Goal: Task Accomplishment & Management: Use online tool/utility

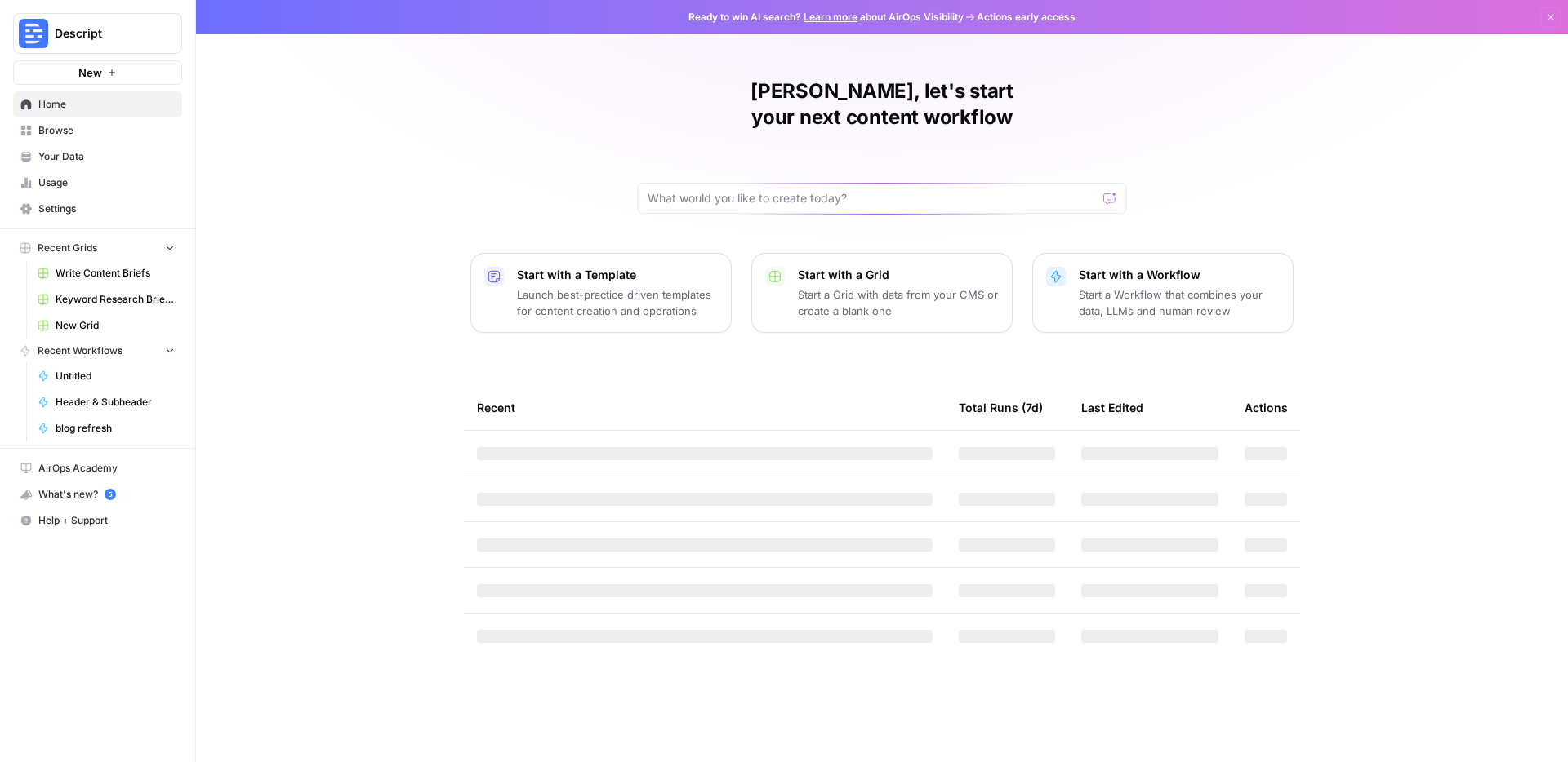
click at [103, 135] on span "Browse" at bounding box center [106, 130] width 136 height 14
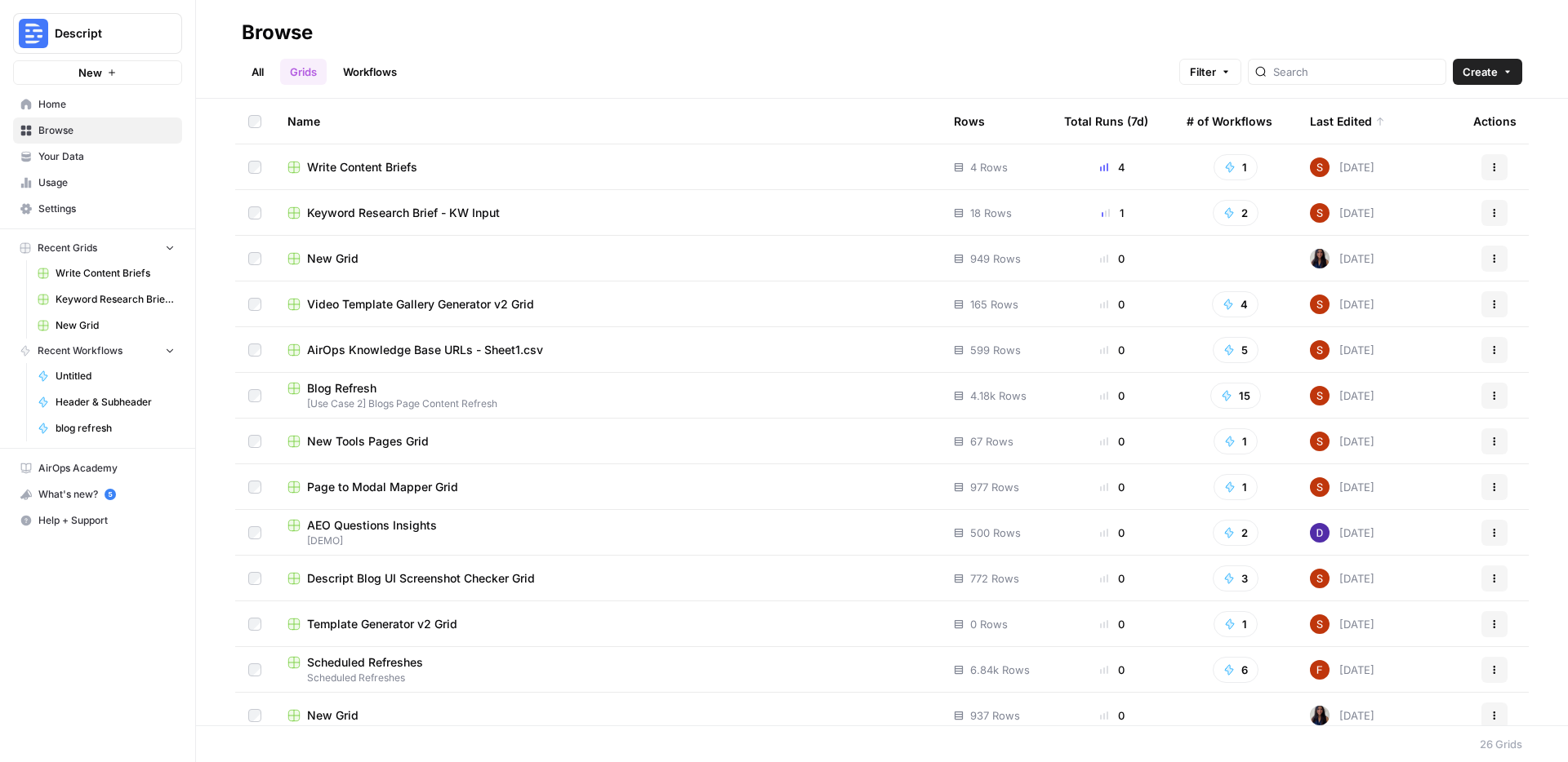
click at [392, 173] on span "Write Content Briefs" at bounding box center [362, 167] width 110 height 16
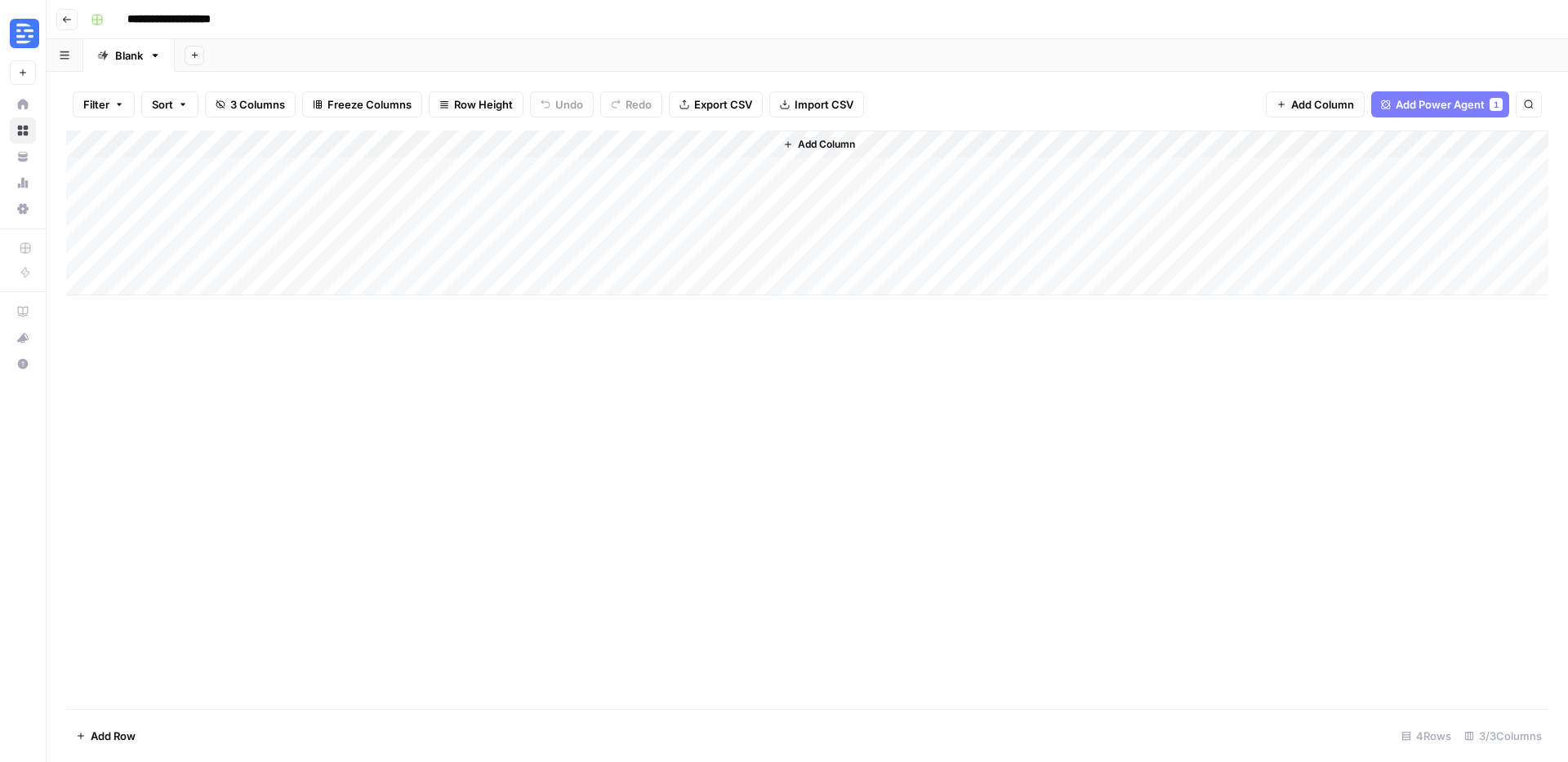
click at [196, 225] on div "Add Column" at bounding box center [808, 212] width 1482 height 165
click at [509, 229] on div "Add Column" at bounding box center [808, 212] width 1482 height 165
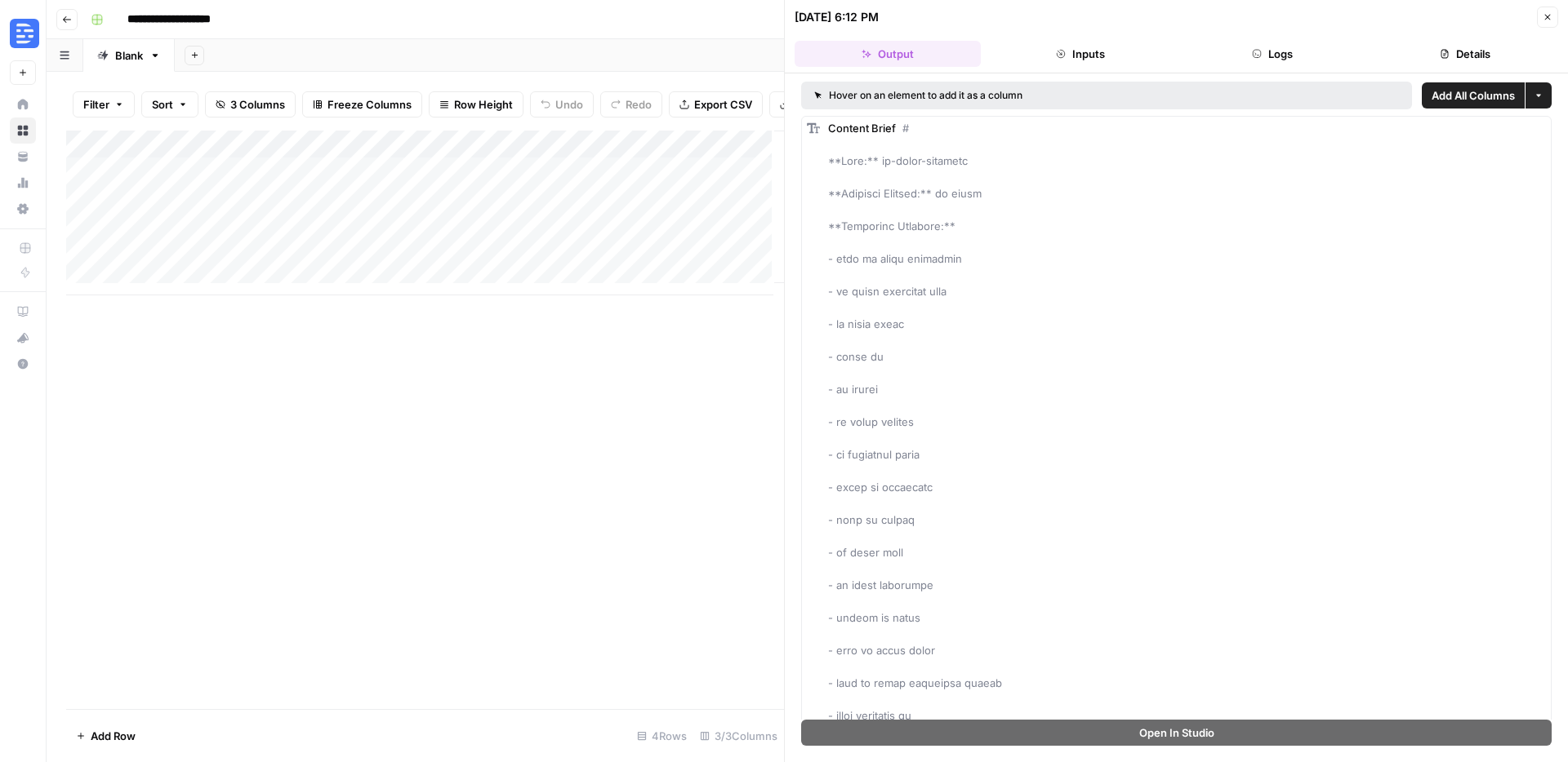
click at [1548, 22] on button "Close" at bounding box center [1548, 17] width 21 height 21
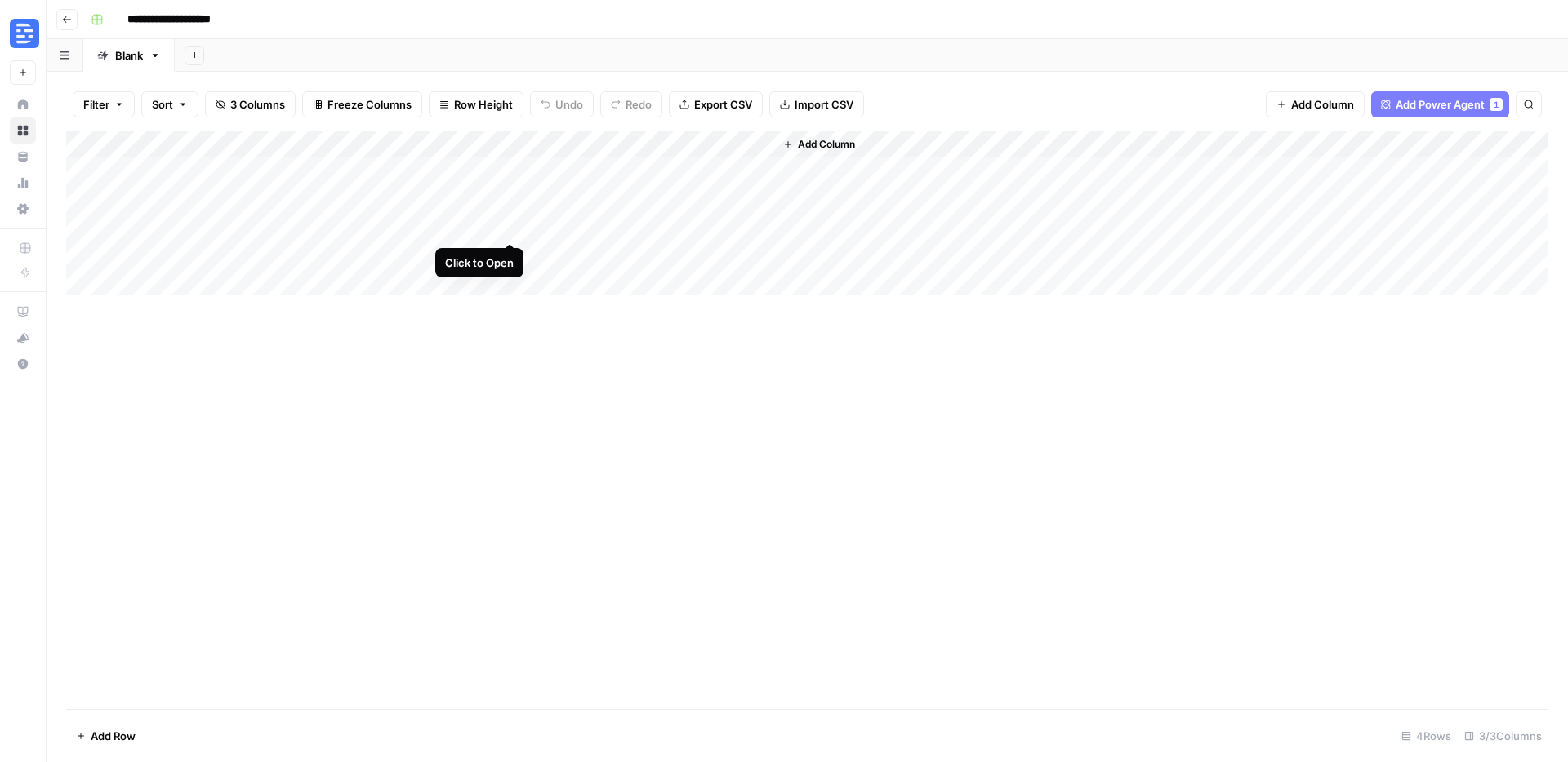
click at [508, 221] on div "Add Column" at bounding box center [808, 212] width 1482 height 165
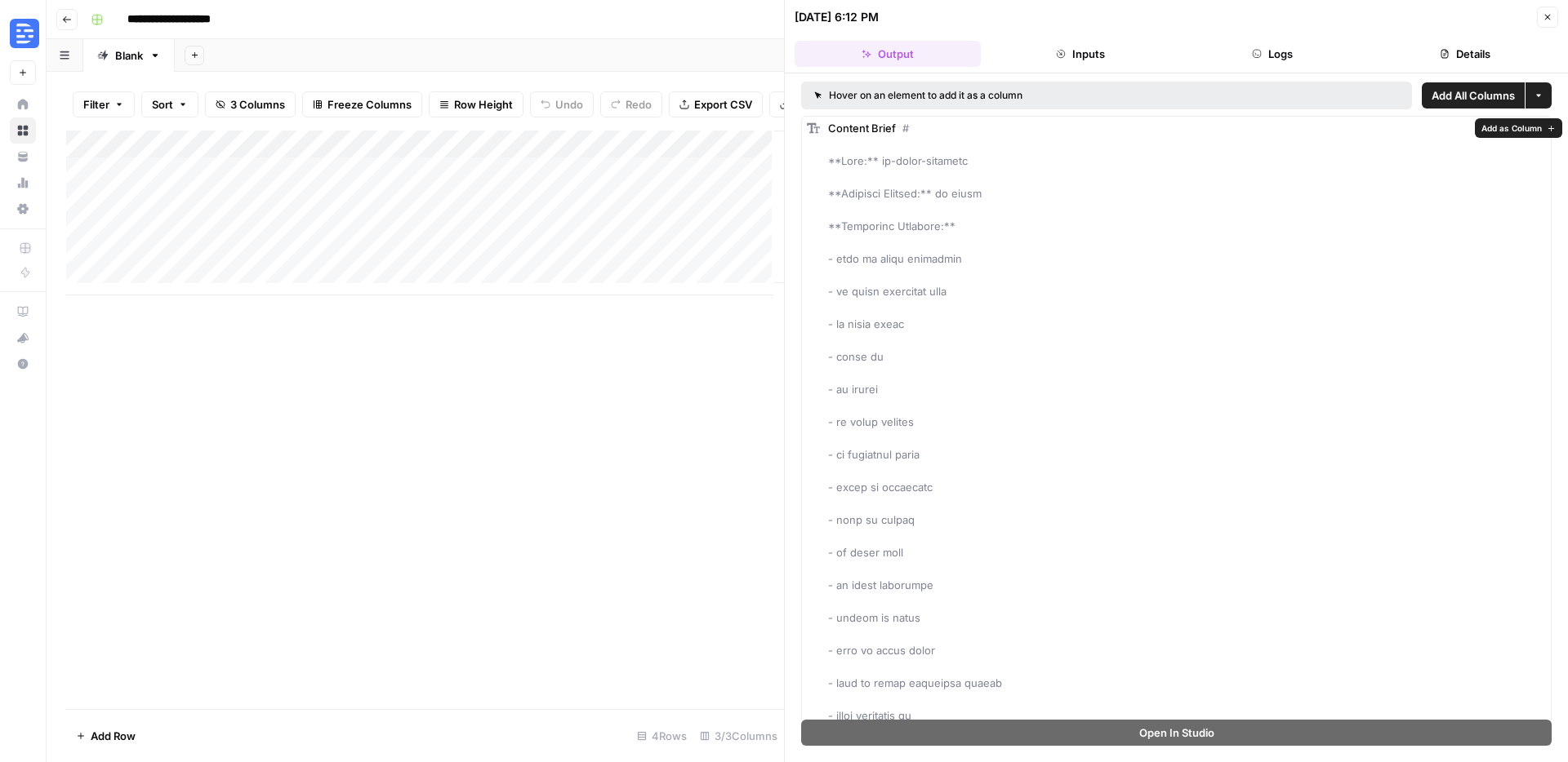
scroll to position [10, 0]
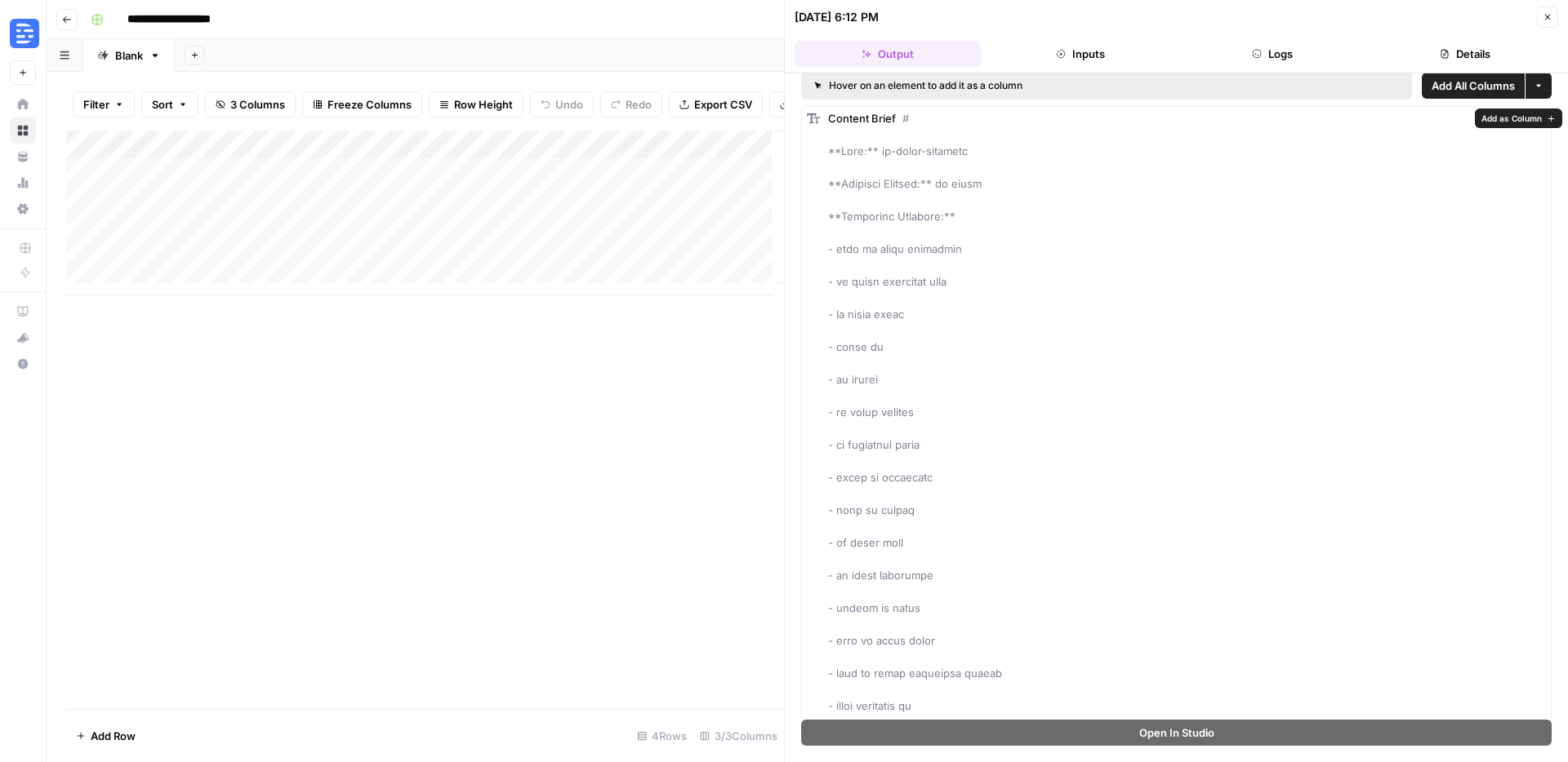
drag, startPoint x: 874, startPoint y: 151, endPoint x: 976, endPoint y: 157, distance: 102.2
drag, startPoint x: 950, startPoint y: 184, endPoint x: 1026, endPoint y: 187, distance: 76.1
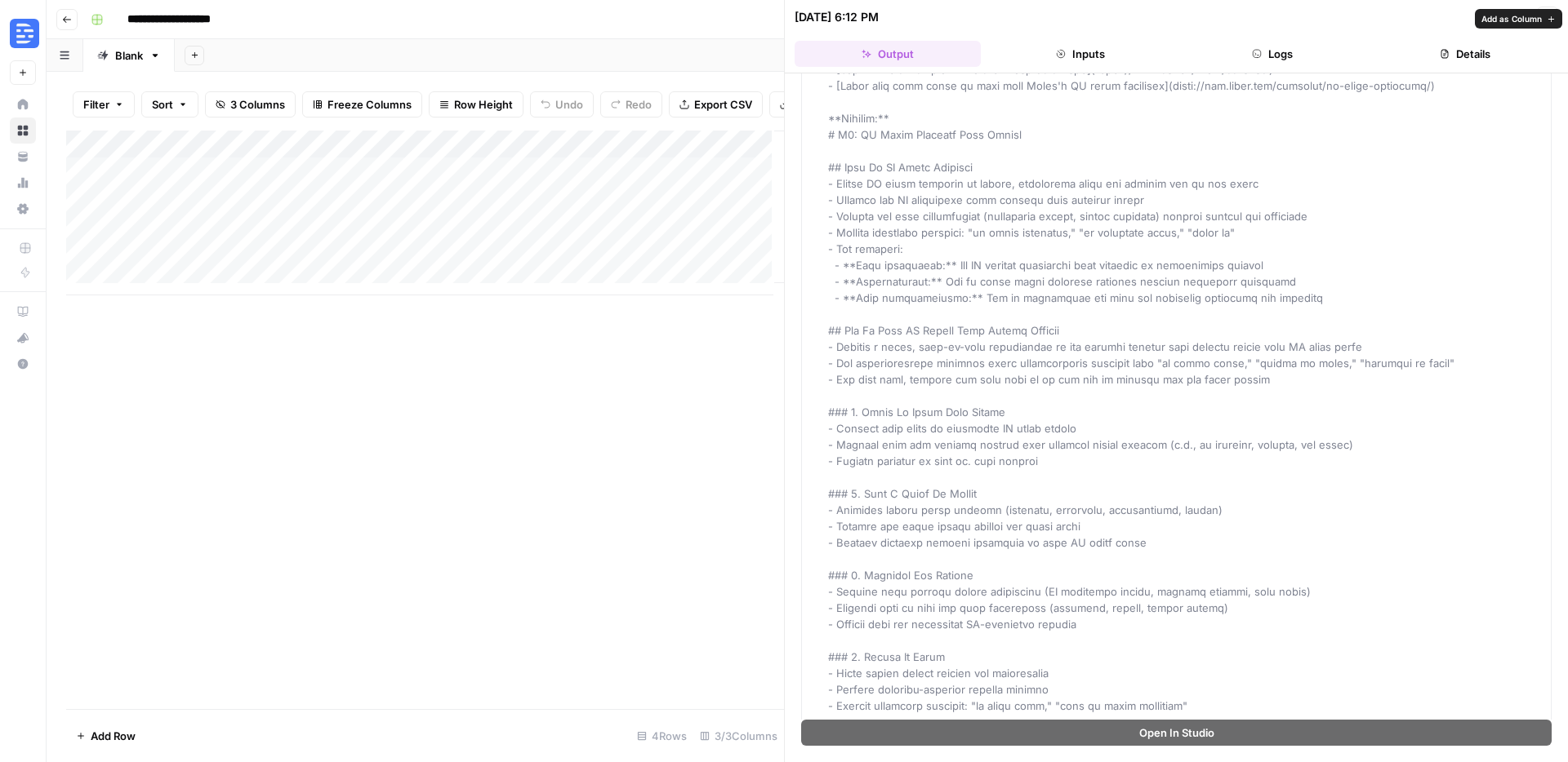
scroll to position [2458, 0]
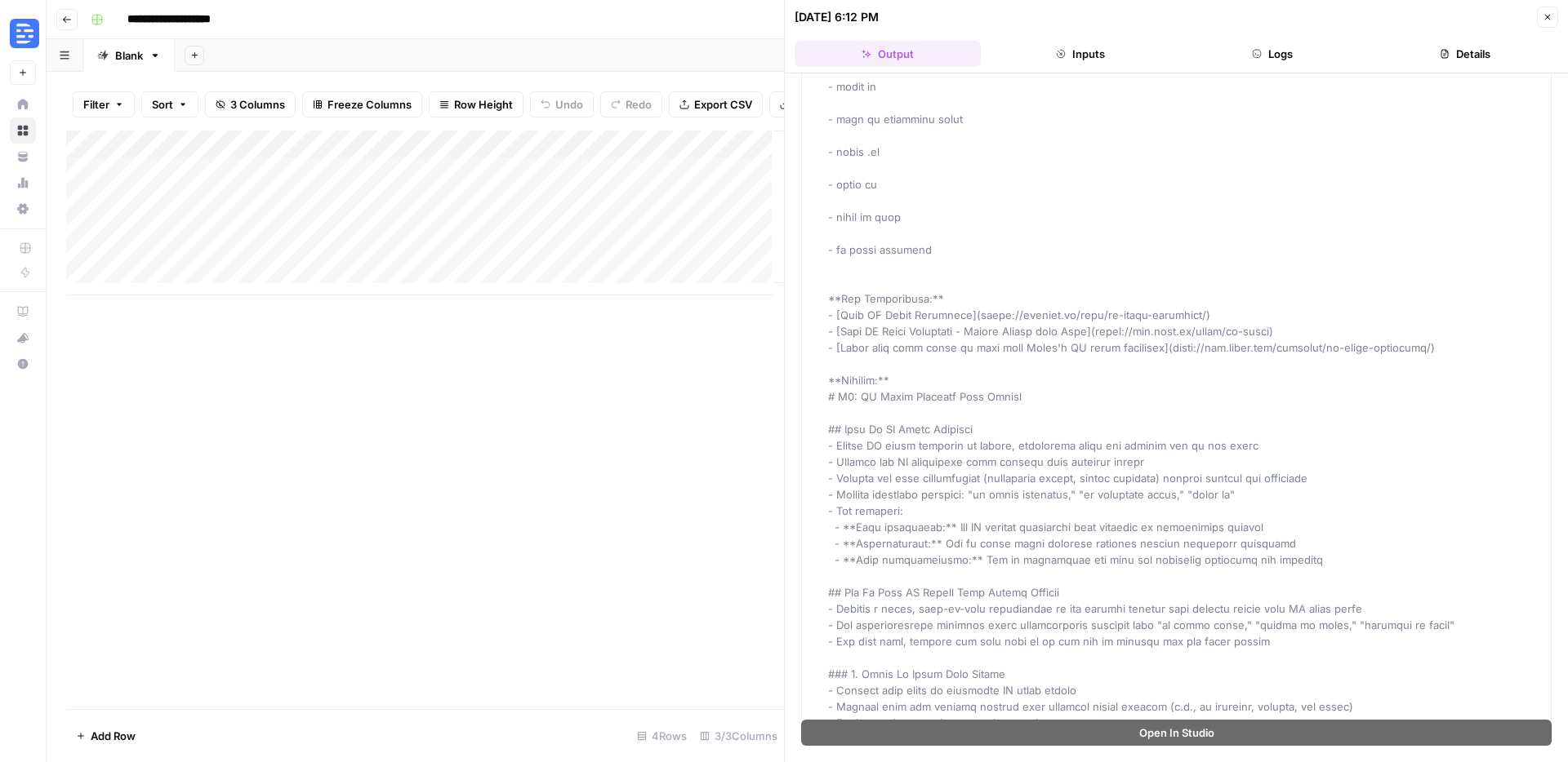
drag, startPoint x: 842, startPoint y: 301, endPoint x: 939, endPoint y: 304, distance: 97.0
click at [939, 304] on span at bounding box center [1186, 193] width 716 height 5058
click at [927, 359] on div "Content Brief" at bounding box center [1187, 192] width 718 height 5061
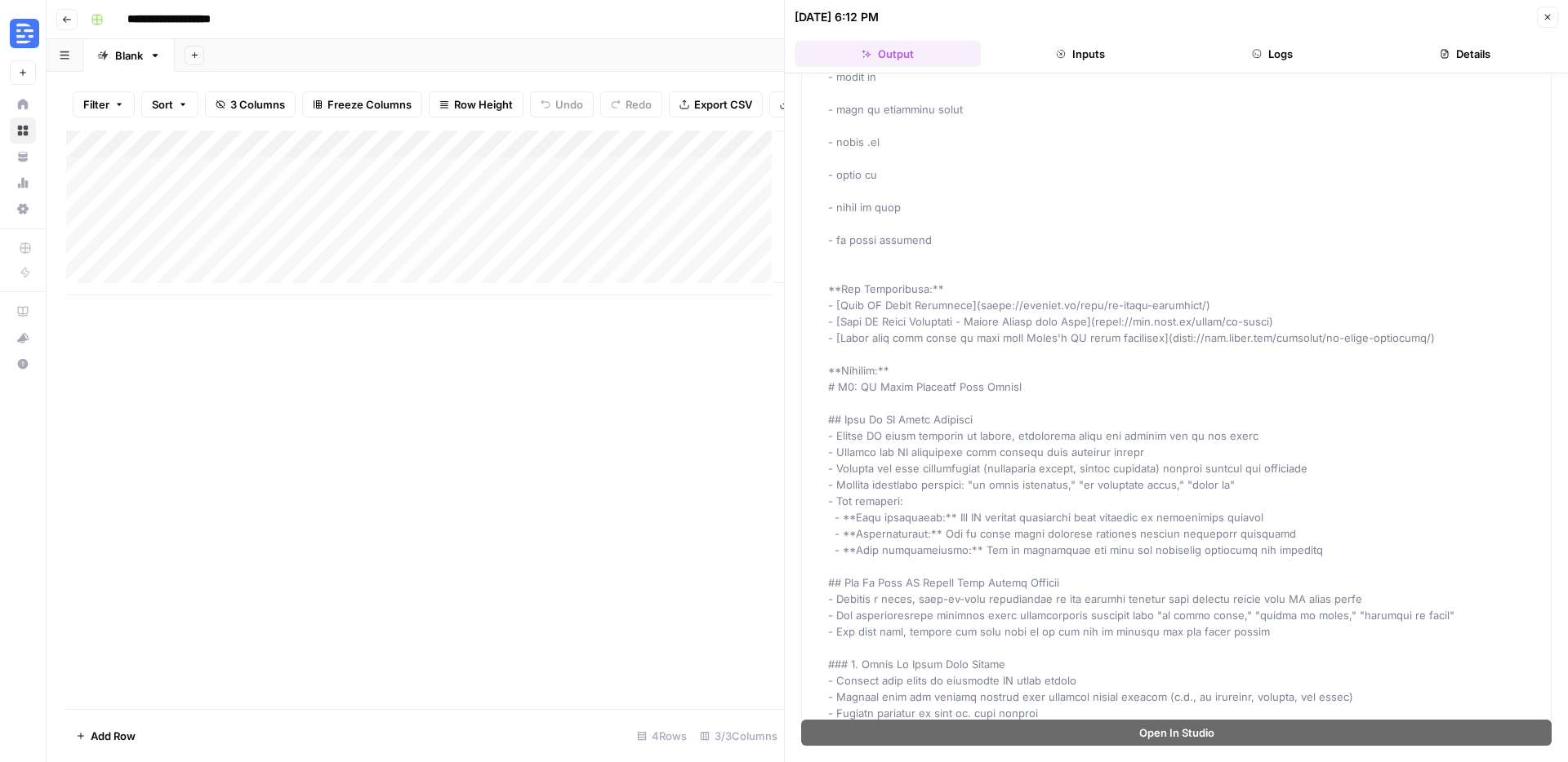
drag, startPoint x: 846, startPoint y: 417, endPoint x: 969, endPoint y: 424, distance: 123.2
click at [969, 424] on span at bounding box center [1186, 183] width 716 height 5058
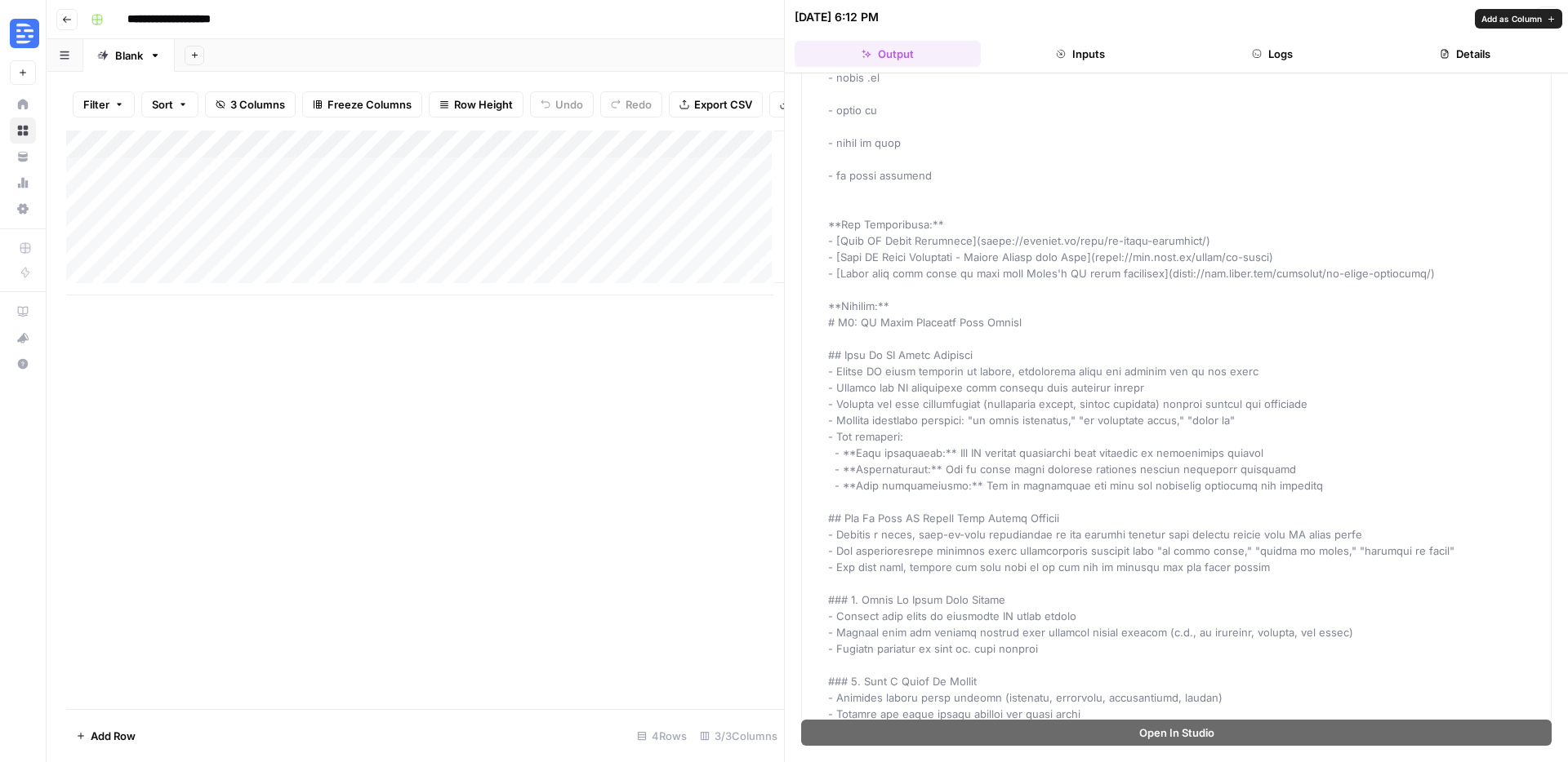
drag, startPoint x: 933, startPoint y: 523, endPoint x: 1044, endPoint y: 520, distance: 111.0
click at [1044, 520] on span at bounding box center [1186, 119] width 716 height 5058
drag, startPoint x: 965, startPoint y: 614, endPoint x: 874, endPoint y: 613, distance: 91.0
click at [874, 613] on div "Content Brief" at bounding box center [1187, 118] width 718 height 5061
click at [906, 610] on span at bounding box center [1186, 119] width 716 height 5058
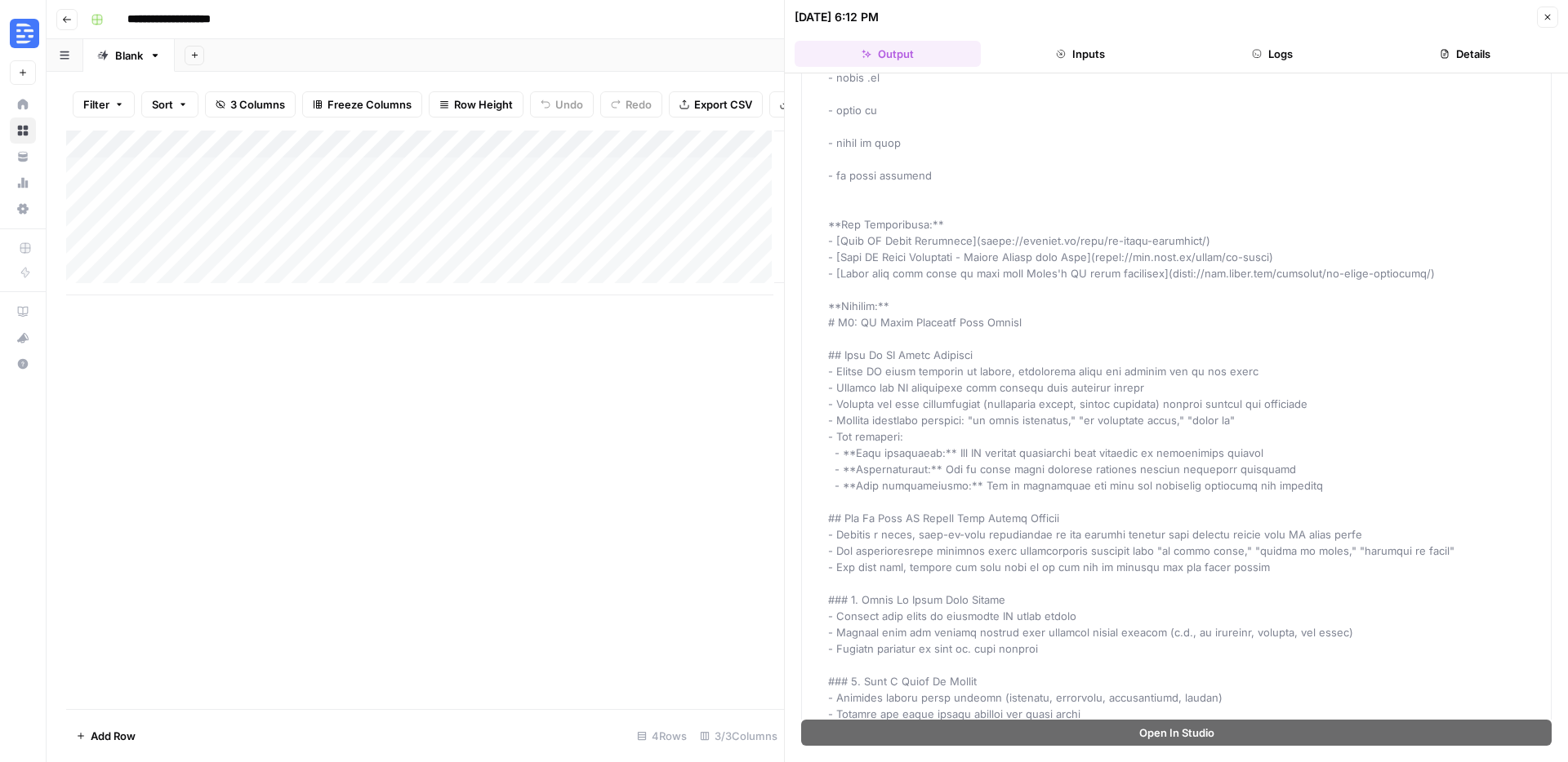
click at [1544, 17] on icon "button" at bounding box center [1548, 17] width 10 height 10
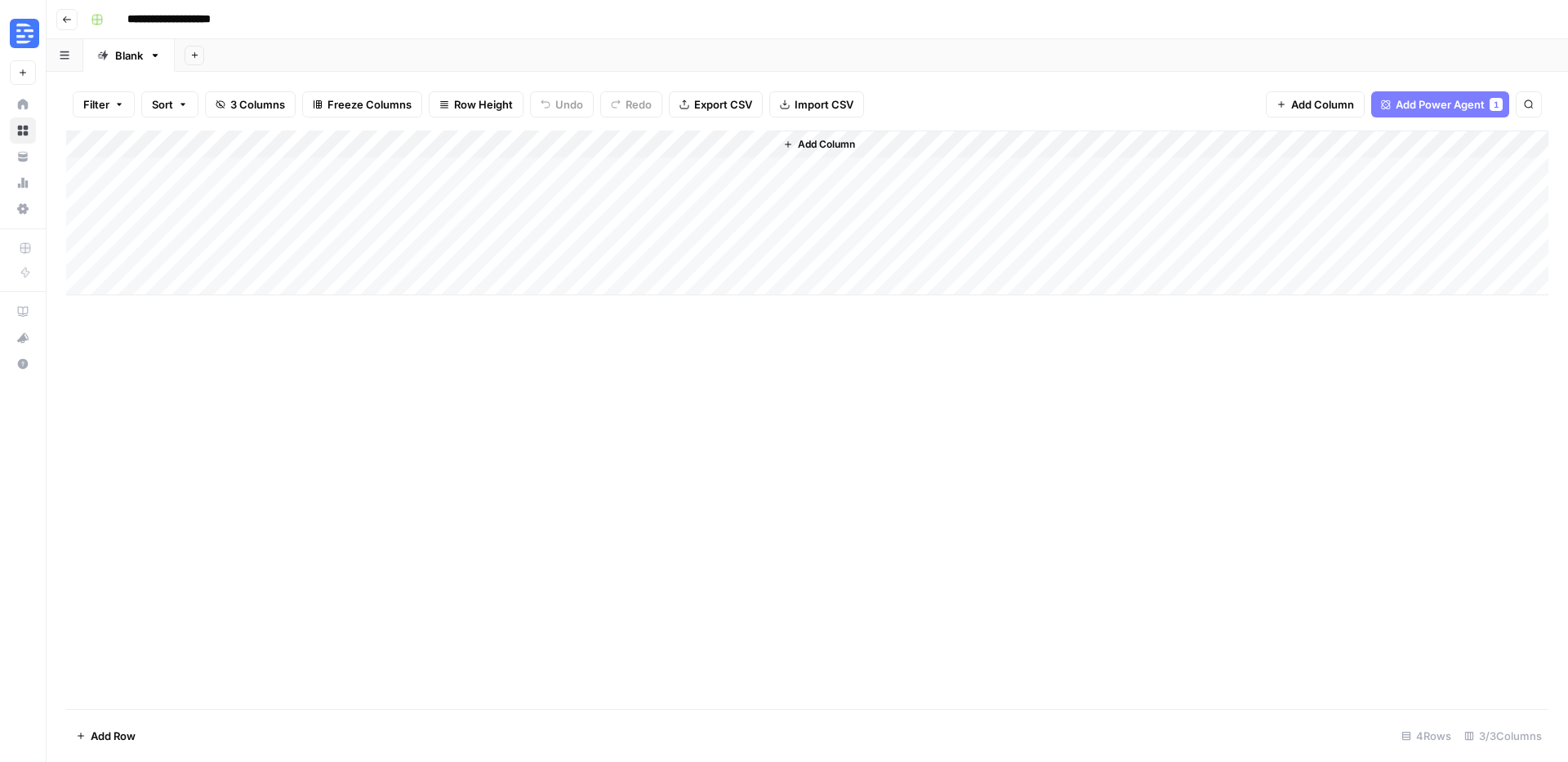
click at [215, 231] on div "Add Column" at bounding box center [808, 212] width 1482 height 165
click at [405, 222] on div "Add Column" at bounding box center [808, 212] width 1482 height 165
click at [510, 229] on div "Add Column" at bounding box center [808, 212] width 1482 height 165
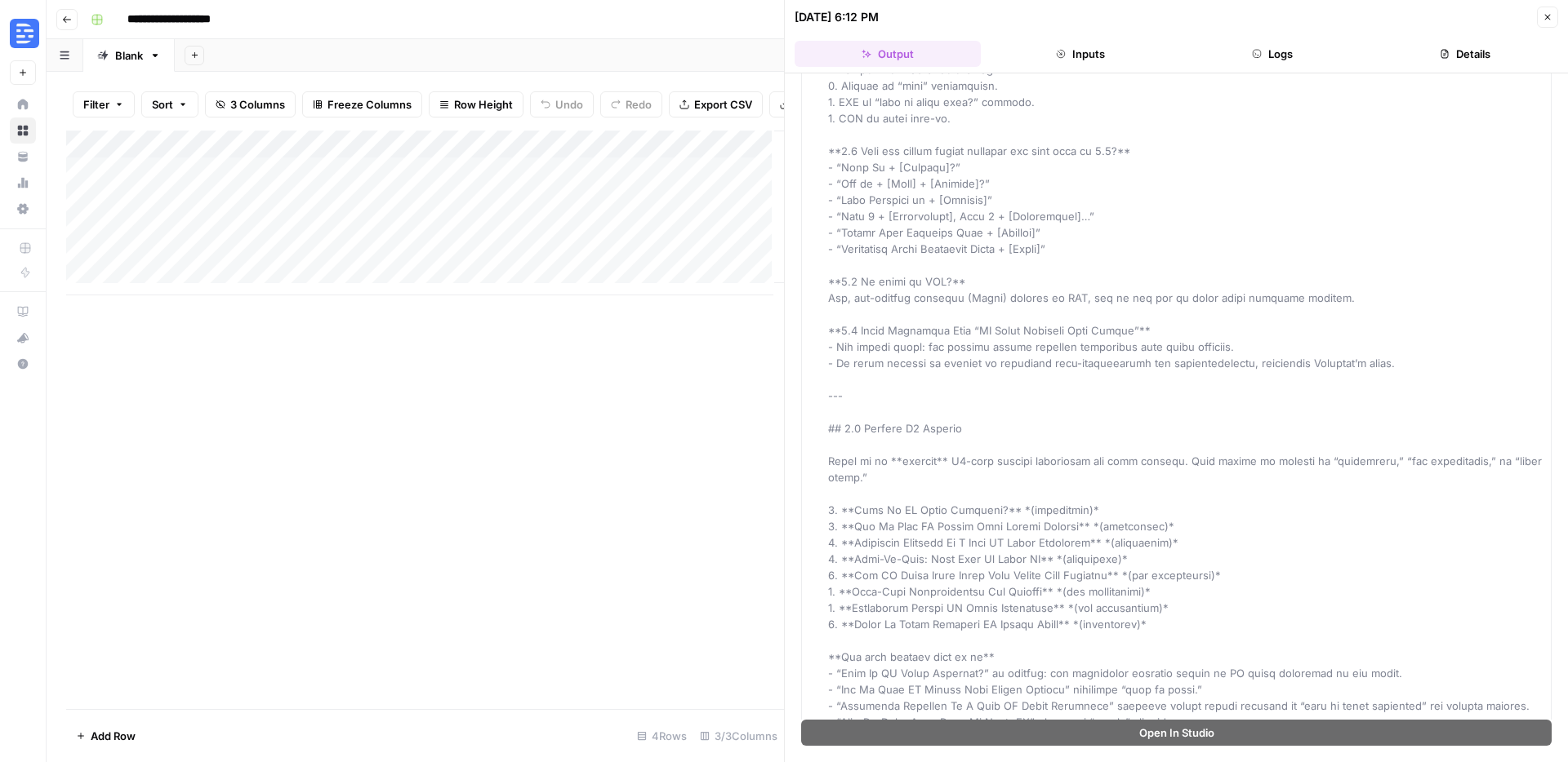
scroll to position [9970, 0]
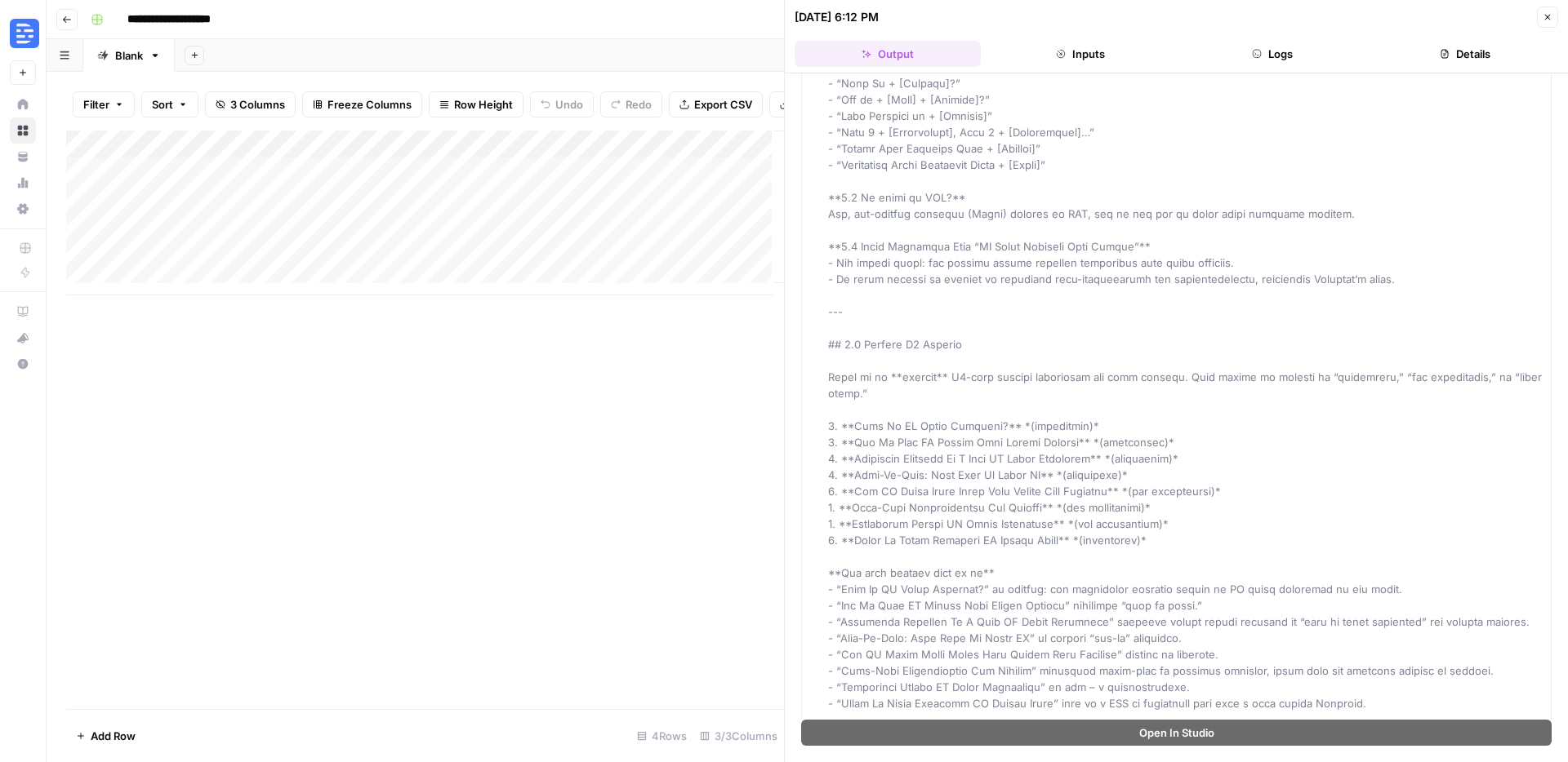
drag, startPoint x: 857, startPoint y: 432, endPoint x: 1041, endPoint y: 503, distance: 197.2
drag, startPoint x: 1154, startPoint y: 538, endPoint x: 986, endPoint y: 450, distance: 189.7
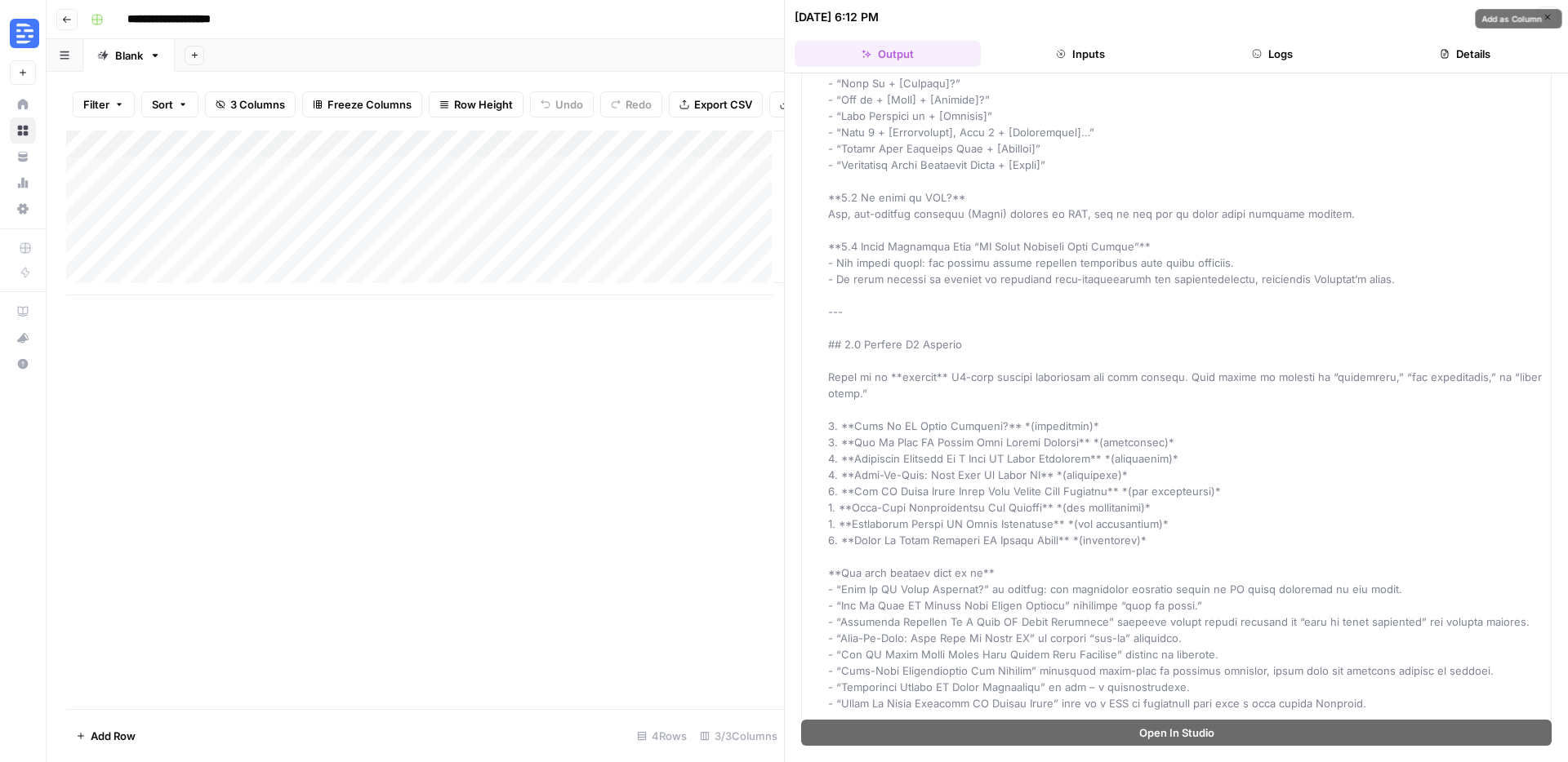
click at [69, 27] on button "Go back" at bounding box center [67, 19] width 21 height 21
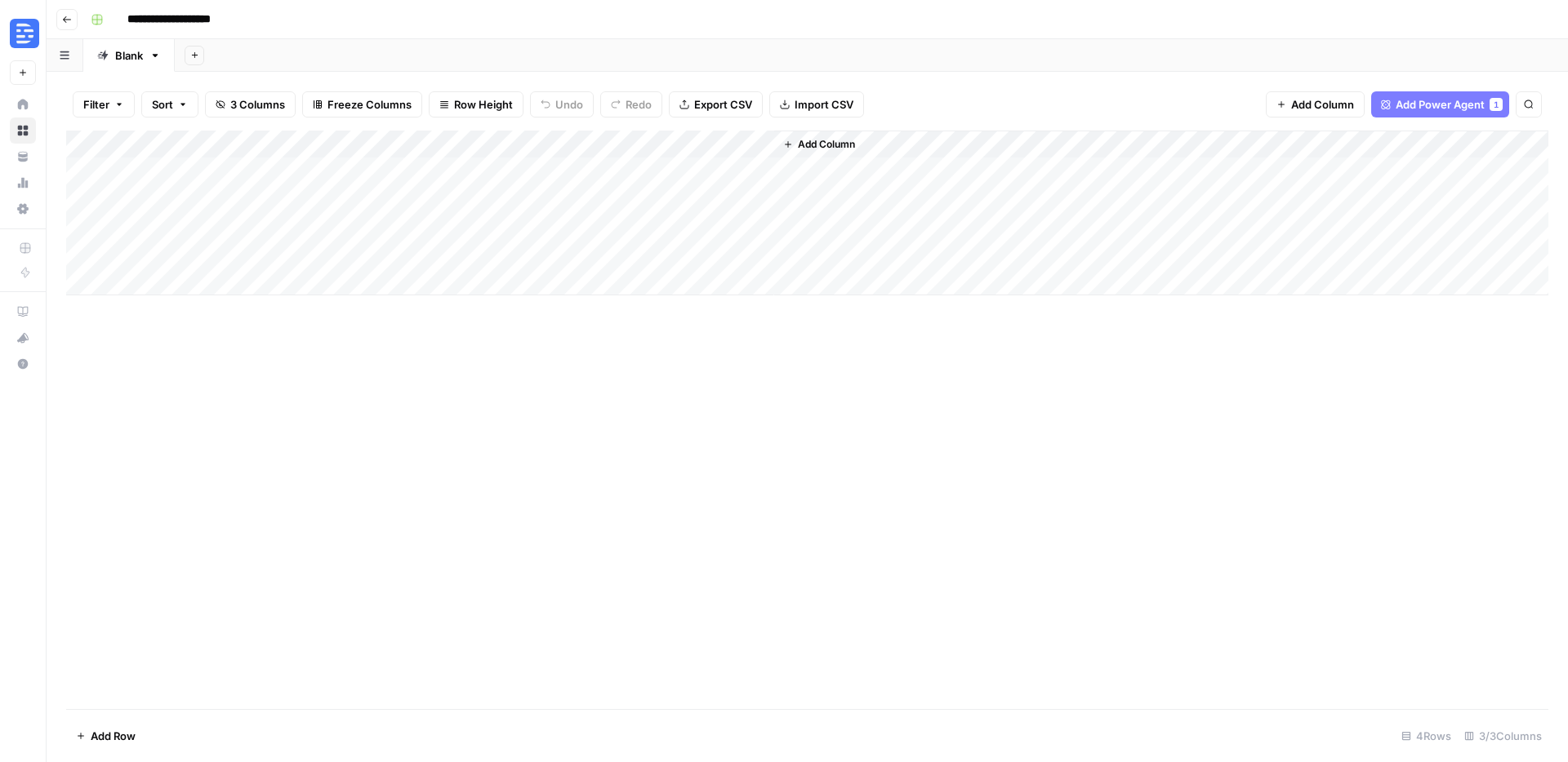
click at [71, 18] on button "Go back" at bounding box center [67, 19] width 21 height 21
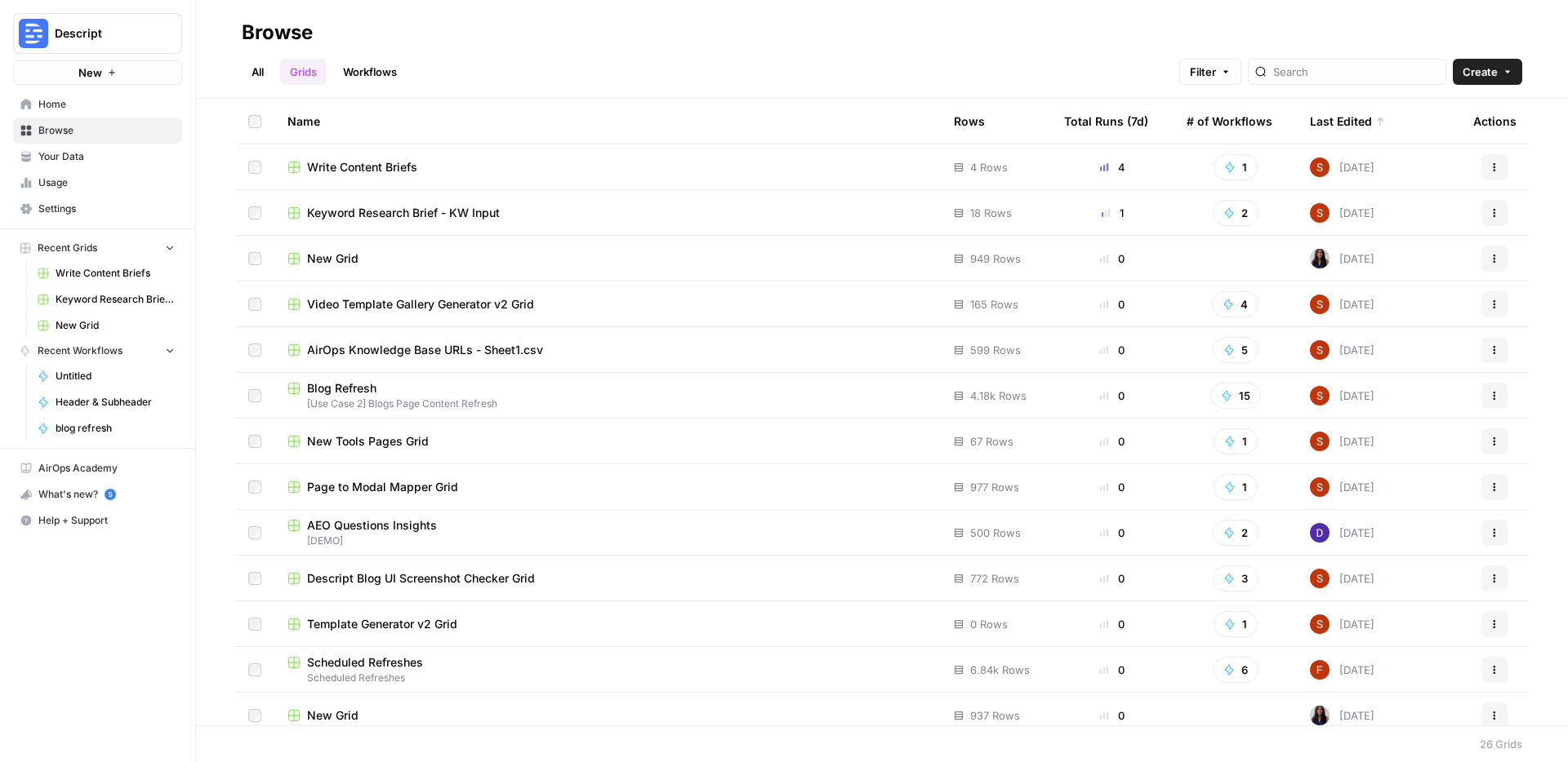
click at [417, 401] on span "[Use Case 2] Blogs Page Content Refresh" at bounding box center [608, 403] width 641 height 14
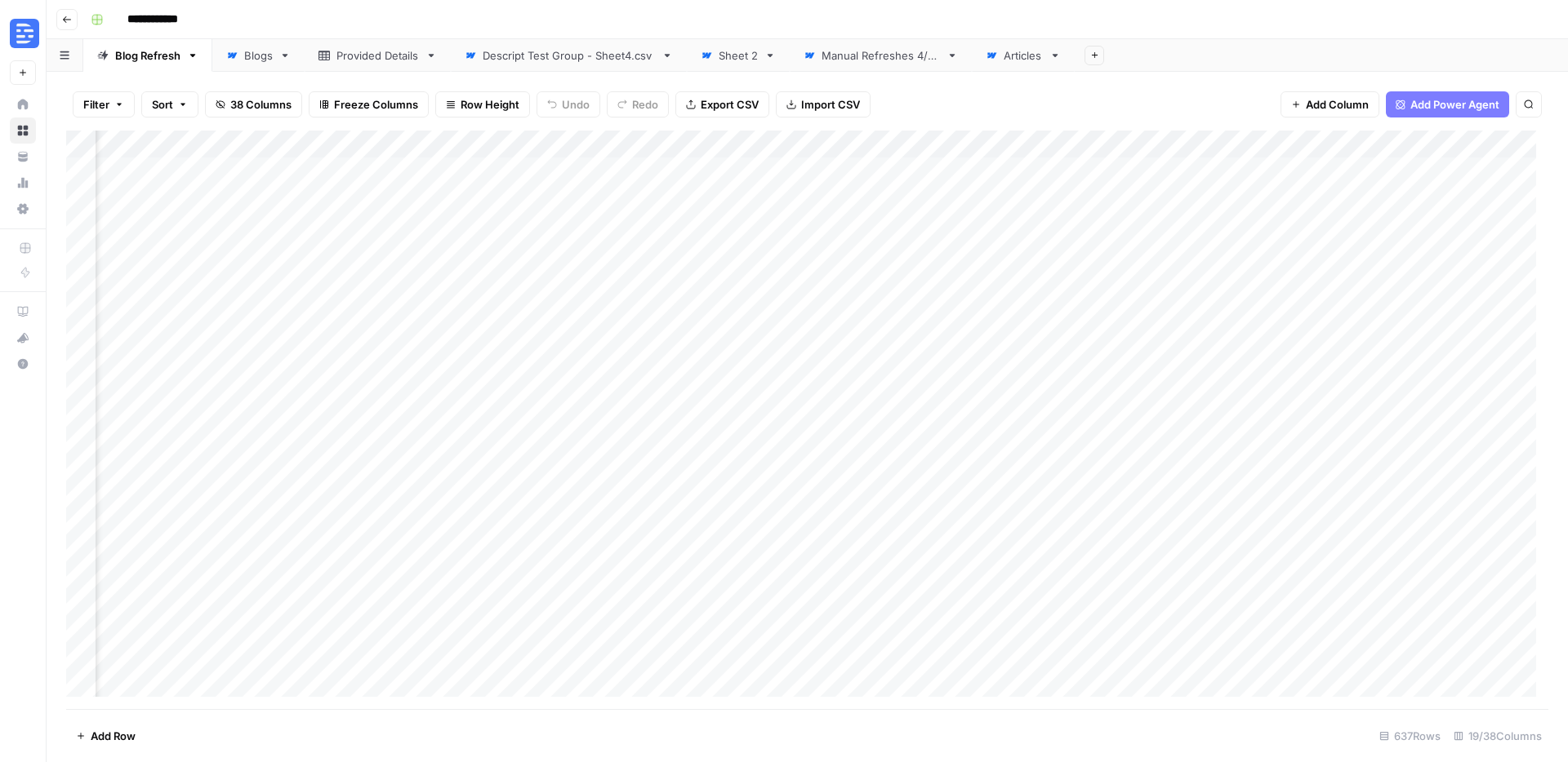
scroll to position [0, 182]
click at [840, 65] on link "Manual Refreshes 4/29" at bounding box center [880, 56] width 182 height 33
click at [62, 22] on icon "button" at bounding box center [67, 19] width 10 height 10
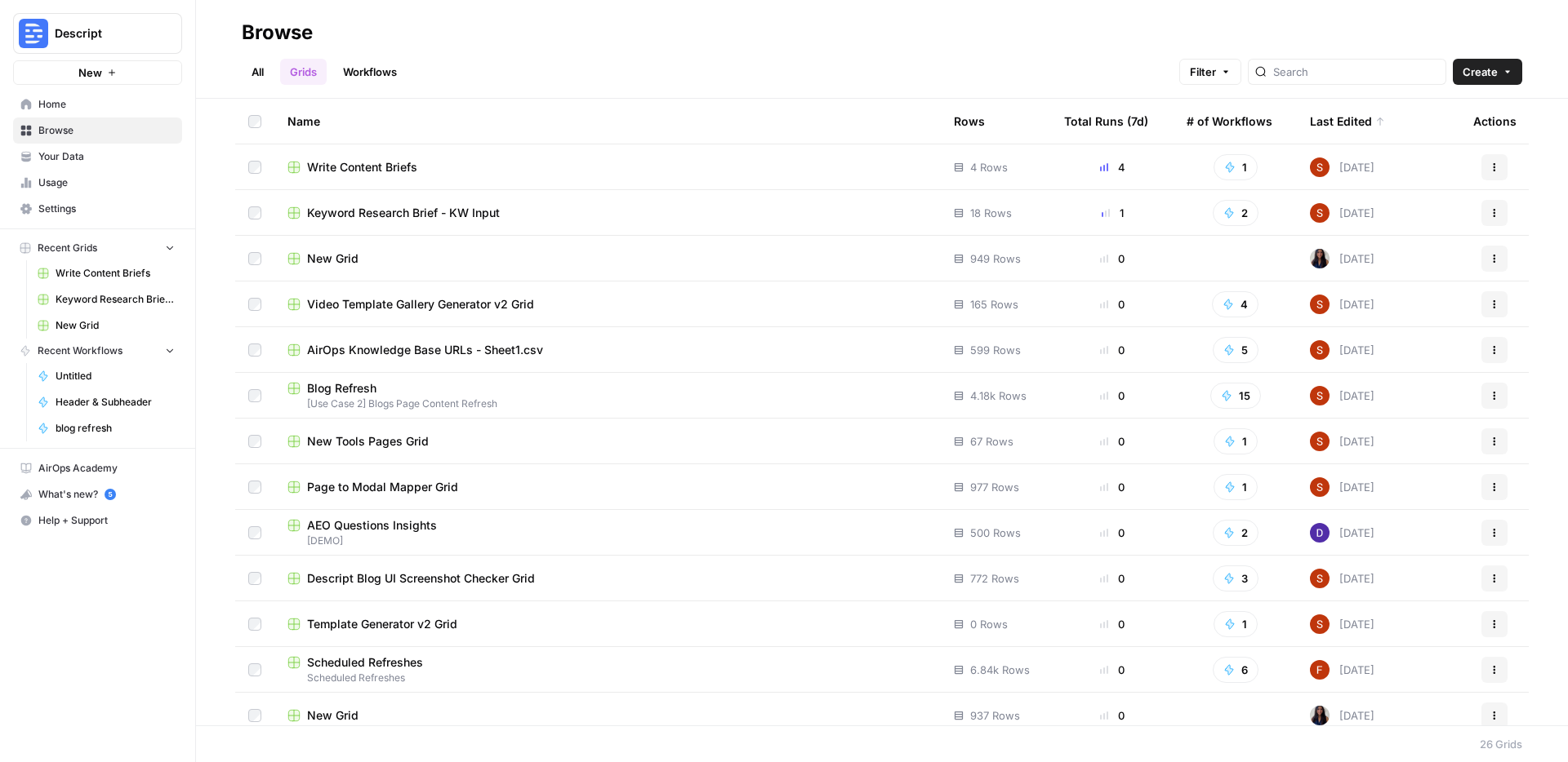
click at [381, 168] on span "Write Content Briefs" at bounding box center [362, 167] width 110 height 16
